Goal: Information Seeking & Learning: Learn about a topic

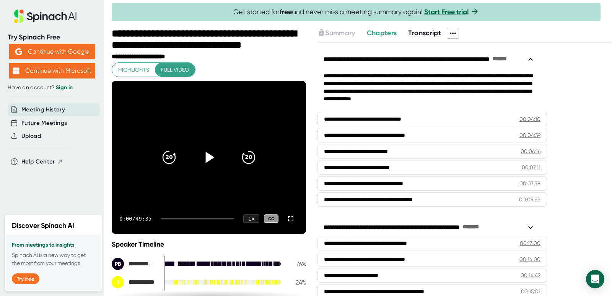
click at [206, 155] on icon at bounding box center [210, 157] width 9 height 11
click at [166, 217] on div "0:23 / 49:35 1 x CC" at bounding box center [209, 218] width 194 height 31
click at [166, 217] on div "0:24 / 49:35 1 x CC" at bounding box center [209, 218] width 194 height 31
click at [167, 218] on div at bounding box center [197, 219] width 73 height 2
click at [170, 218] on div at bounding box center [197, 219] width 73 height 2
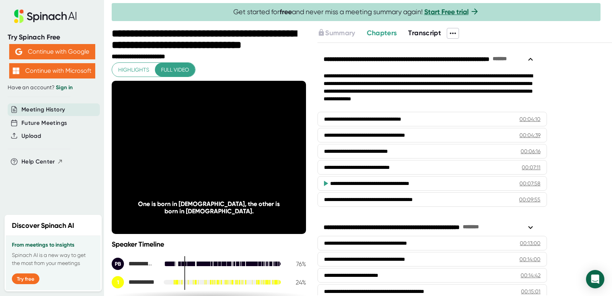
scroll to position [38, 0]
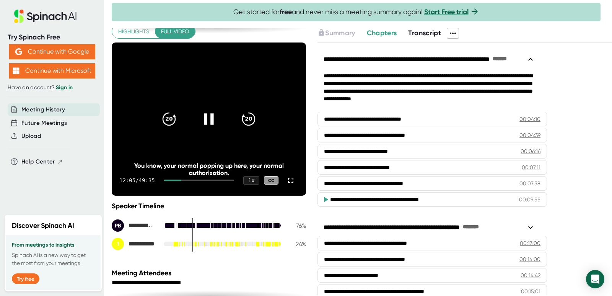
click at [209, 122] on icon at bounding box center [209, 118] width 10 height 11
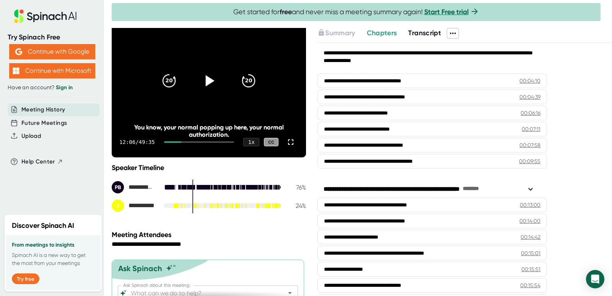
scroll to position [110, 0]
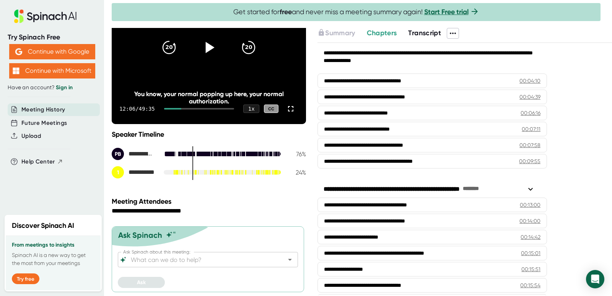
click at [427, 32] on span "Transcript" at bounding box center [424, 33] width 33 height 8
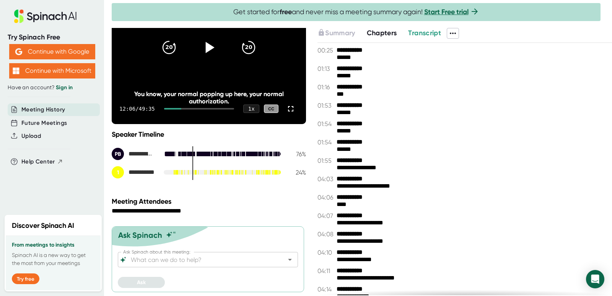
click at [388, 33] on span "Chapters" at bounding box center [382, 33] width 30 height 8
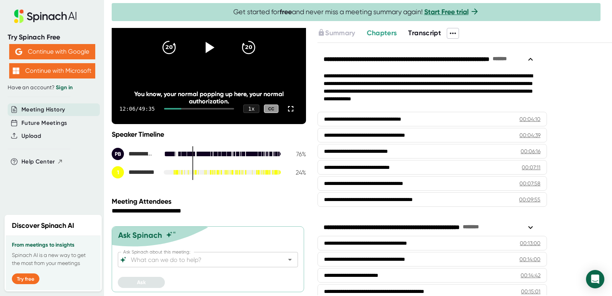
click at [428, 33] on span "Transcript" at bounding box center [424, 33] width 33 height 8
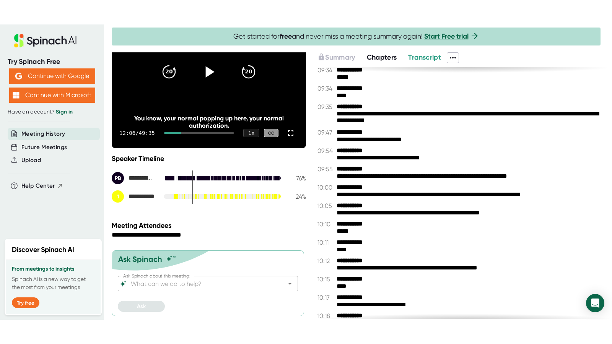
scroll to position [1608, 0]
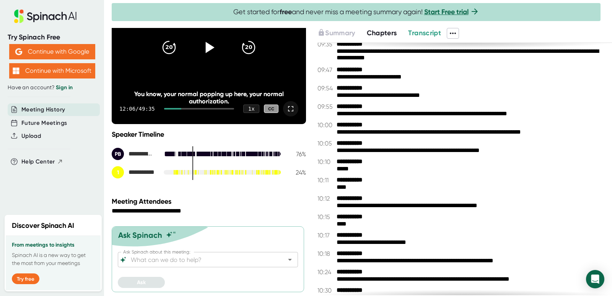
click at [286, 108] on icon at bounding box center [290, 108] width 9 height 9
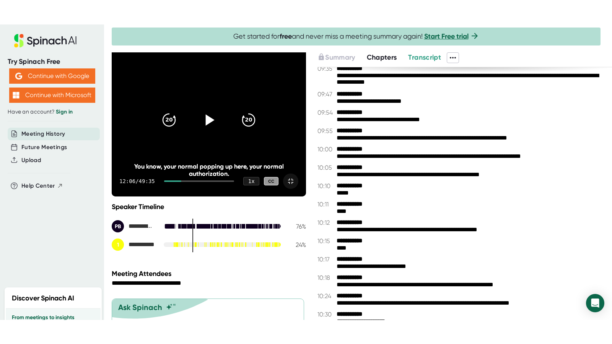
scroll to position [0, 0]
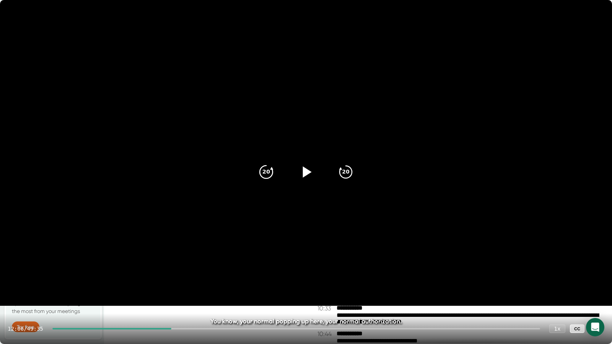
click at [268, 171] on icon "20" at bounding box center [266, 172] width 19 height 19
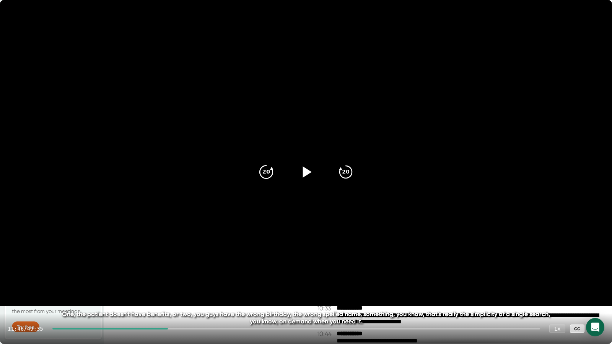
click at [267, 172] on icon "20" at bounding box center [266, 172] width 19 height 19
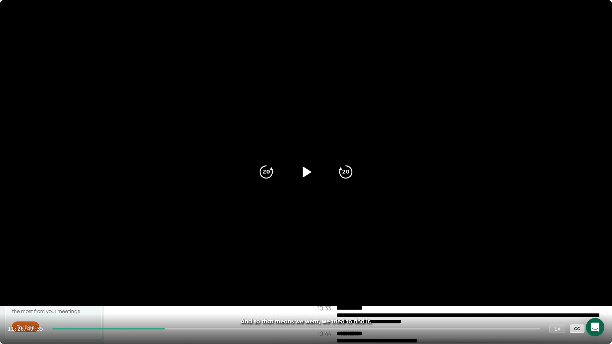
click at [309, 174] on icon at bounding box center [306, 172] width 19 height 19
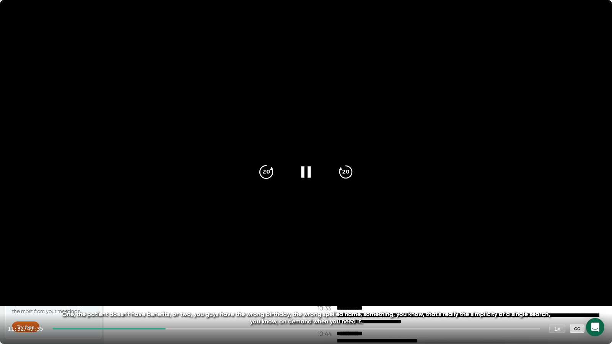
click at [266, 172] on icon "20" at bounding box center [266, 172] width 19 height 19
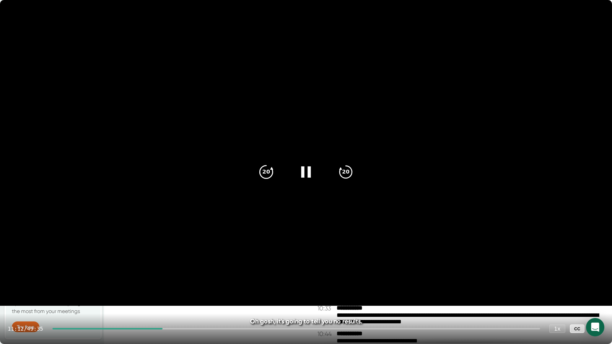
click at [266, 172] on icon "20" at bounding box center [266, 172] width 19 height 19
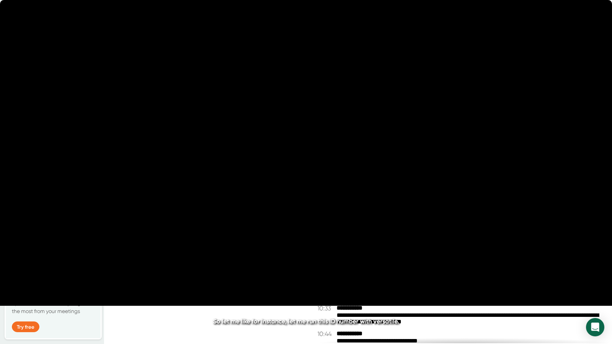
click at [266, 172] on icon "20" at bounding box center [266, 172] width 19 height 19
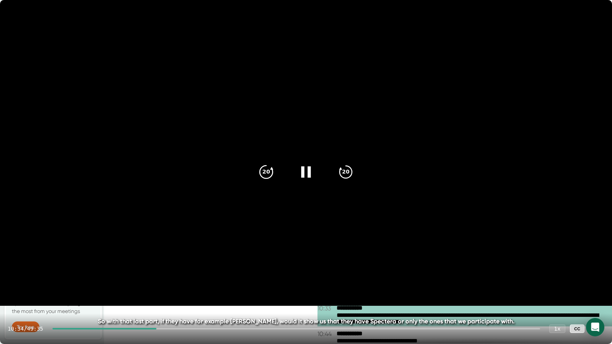
click at [270, 171] on icon "20" at bounding box center [266, 172] width 19 height 19
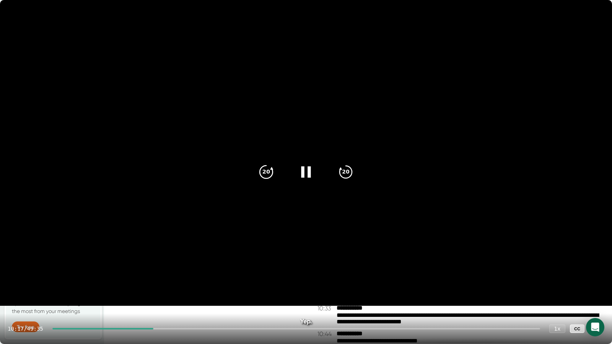
click at [265, 171] on icon "20" at bounding box center [266, 172] width 19 height 19
click at [266, 171] on icon "20" at bounding box center [266, 172] width 19 height 19
click at [266, 170] on icon "20" at bounding box center [266, 172] width 19 height 19
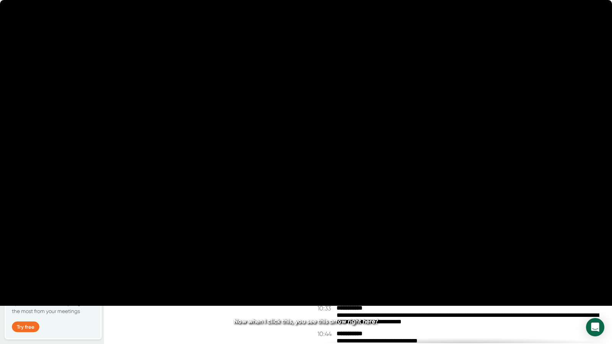
click at [266, 170] on icon "20" at bounding box center [266, 172] width 19 height 19
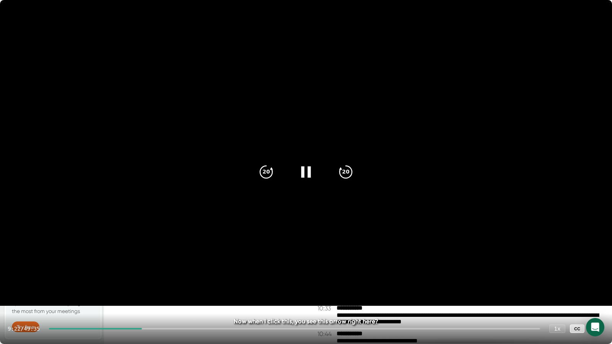
drag, startPoint x: 337, startPoint y: 41, endPoint x: 346, endPoint y: 42, distance: 9.3
click at [346, 42] on video at bounding box center [306, 153] width 612 height 306
click at [309, 178] on icon at bounding box center [306, 172] width 19 height 19
click at [305, 174] on icon at bounding box center [306, 172] width 19 height 19
click at [268, 177] on icon "20" at bounding box center [266, 172] width 19 height 19
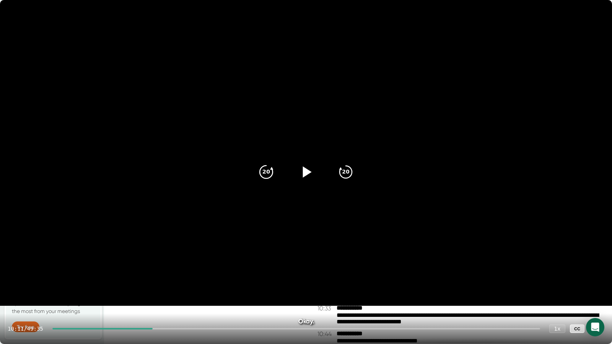
click at [266, 173] on icon "20" at bounding box center [266, 172] width 19 height 19
click at [307, 178] on icon at bounding box center [306, 172] width 19 height 19
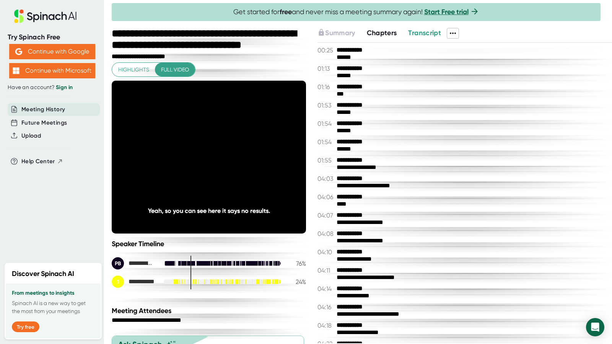
scroll to position [1608, 0]
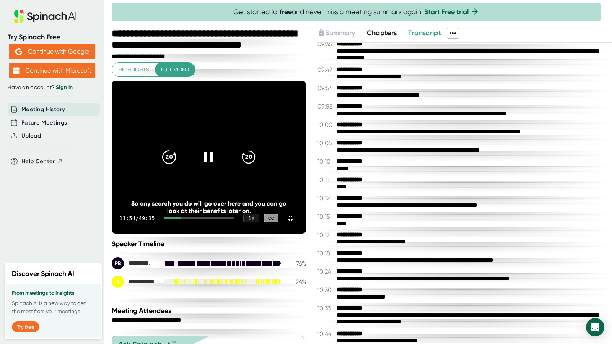
click at [179, 167] on icon "20" at bounding box center [169, 157] width 19 height 19
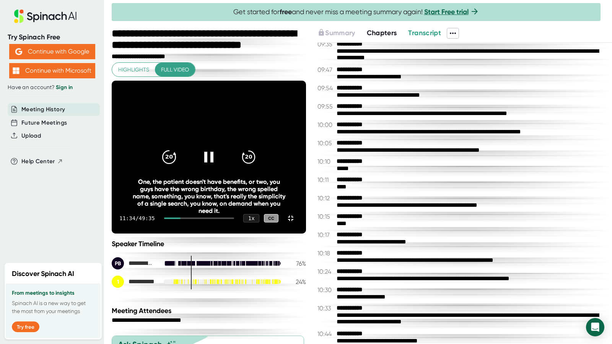
click at [179, 167] on icon "20" at bounding box center [169, 157] width 19 height 19
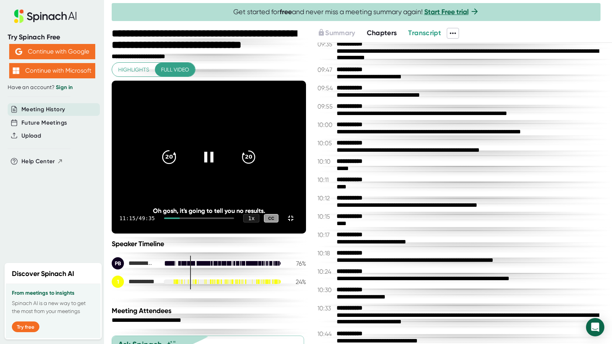
click at [179, 167] on icon "20" at bounding box center [169, 157] width 19 height 19
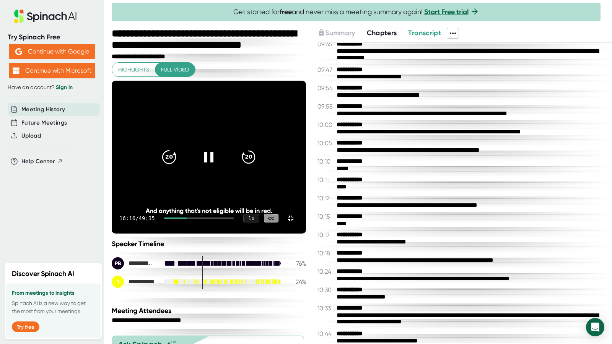
click at [179, 167] on icon "20" at bounding box center [169, 157] width 19 height 19
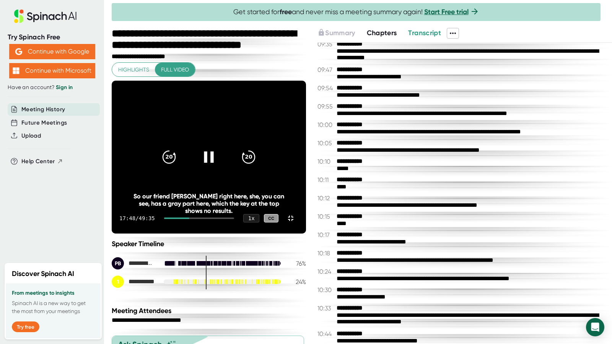
click at [214, 163] on icon at bounding box center [209, 157] width 10 height 11
click at [185, 167] on div "20" at bounding box center [169, 157] width 32 height 32
click at [179, 167] on icon "20" at bounding box center [169, 157] width 19 height 19
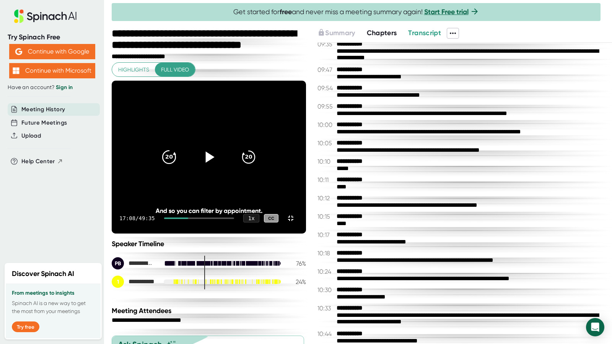
click at [179, 167] on icon "20" at bounding box center [169, 157] width 19 height 19
click at [219, 167] on icon at bounding box center [208, 157] width 19 height 19
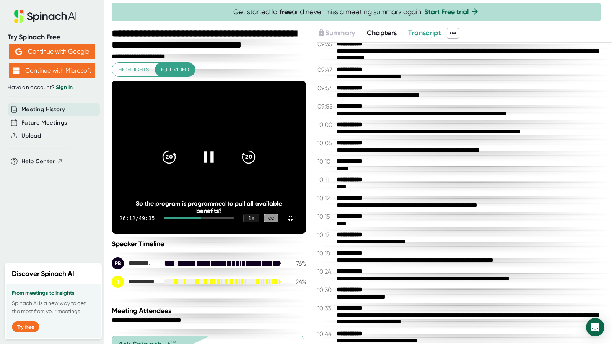
click at [219, 167] on icon at bounding box center [208, 157] width 19 height 19
click at [258, 167] on icon "20" at bounding box center [248, 157] width 19 height 19
click at [214, 163] on icon at bounding box center [209, 157] width 10 height 11
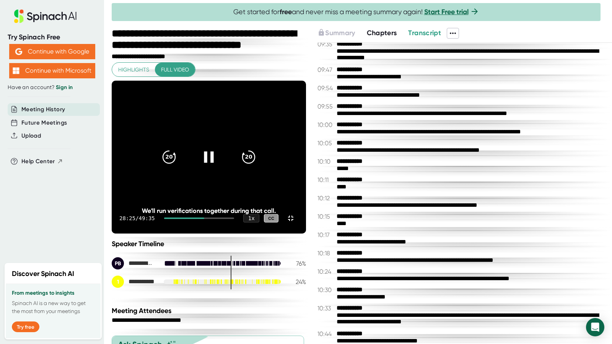
click at [214, 163] on icon at bounding box center [209, 157] width 10 height 11
click at [215, 163] on icon at bounding box center [210, 157] width 9 height 11
click at [214, 163] on icon at bounding box center [209, 157] width 10 height 11
click at [306, 81] on video at bounding box center [209, 157] width 194 height 153
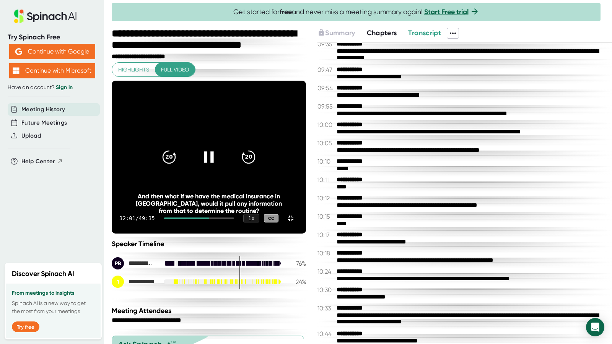
click at [219, 167] on icon at bounding box center [208, 157] width 19 height 19
click at [306, 234] on div "32:02 / 49:35 1 x CC" at bounding box center [209, 218] width 194 height 31
click at [295, 223] on icon at bounding box center [290, 218] width 9 height 9
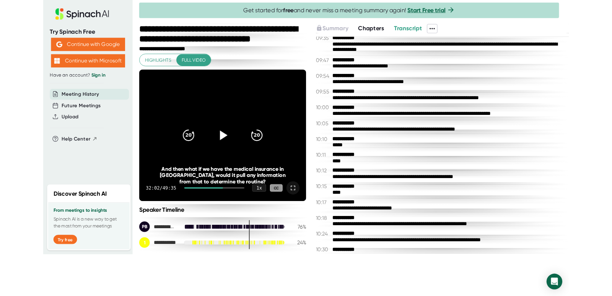
scroll to position [1608, 0]
